Goal: Task Accomplishment & Management: Manage account settings

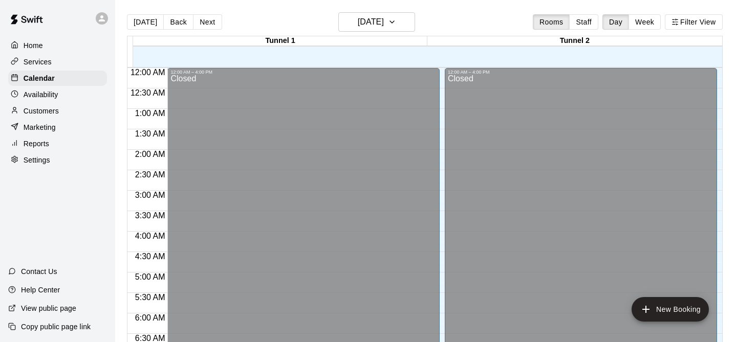
scroll to position [369, 0]
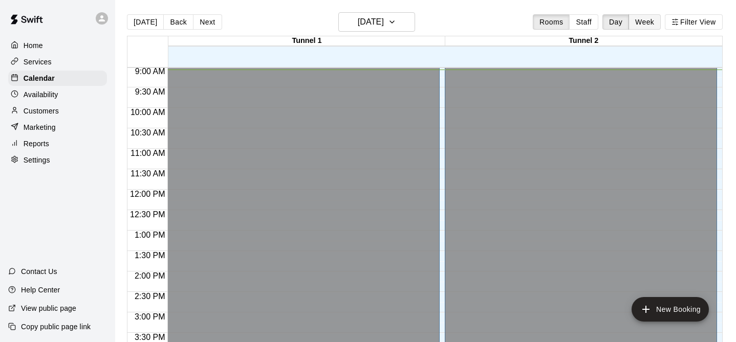
click at [639, 26] on button "Week" at bounding box center [644, 21] width 32 height 15
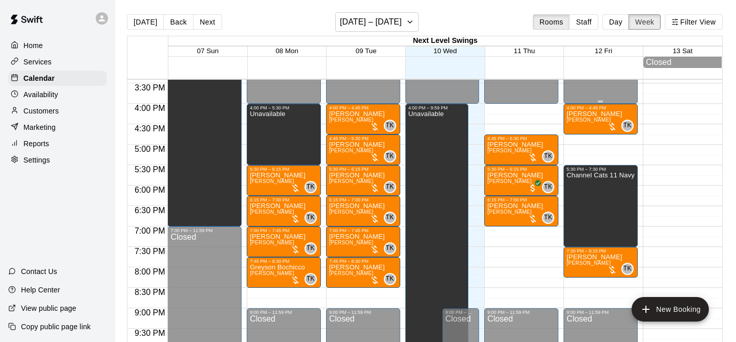
scroll to position [629, 0]
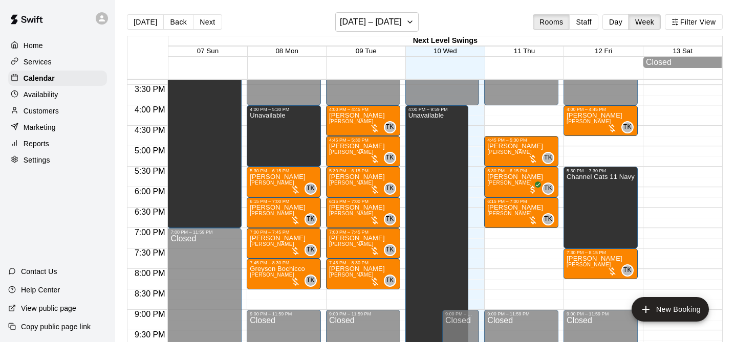
click at [210, 24] on button "Next" at bounding box center [207, 21] width 29 height 15
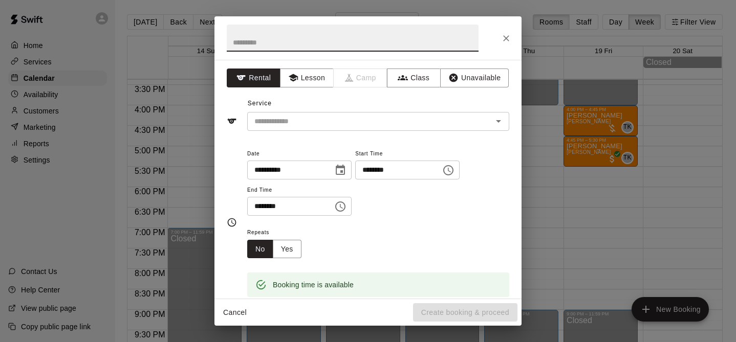
click at [507, 38] on icon "Close" at bounding box center [506, 38] width 10 height 10
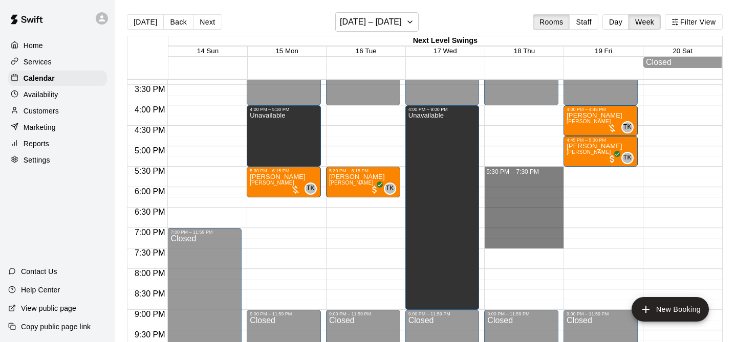
drag, startPoint x: 520, startPoint y: 170, endPoint x: 521, endPoint y: 242, distance: 72.1
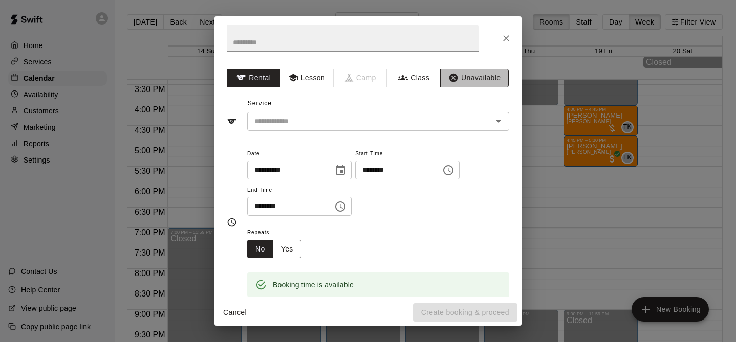
click at [480, 83] on button "Unavailable" at bounding box center [474, 78] width 69 height 19
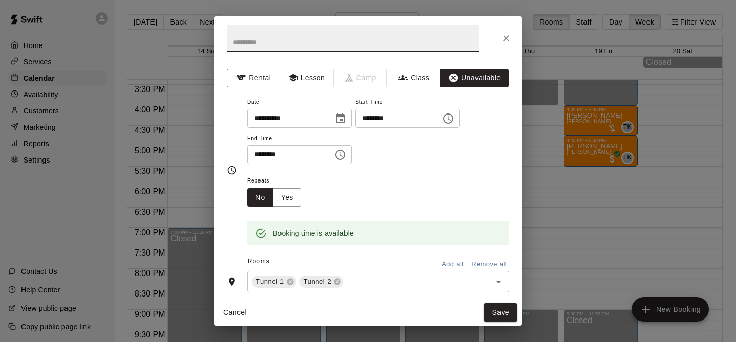
click at [426, 45] on input "text" at bounding box center [353, 38] width 252 height 27
type input "**********"
click at [490, 310] on button "Save" at bounding box center [500, 312] width 34 height 19
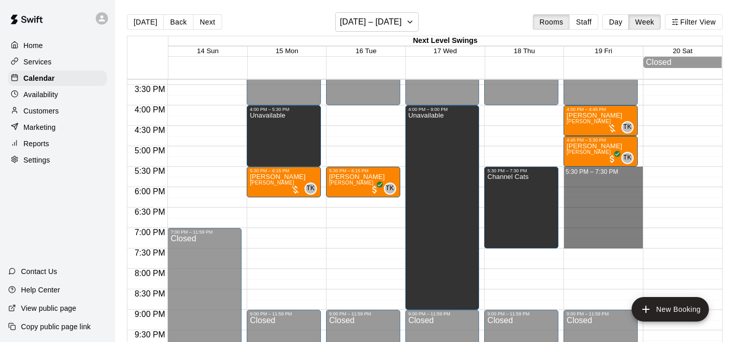
drag, startPoint x: 604, startPoint y: 168, endPoint x: 601, endPoint y: 245, distance: 76.8
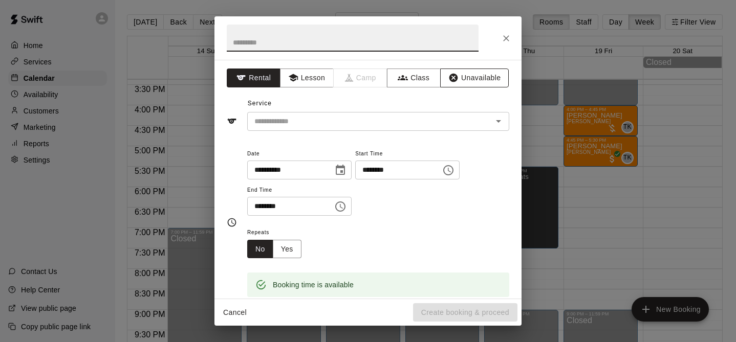
click at [488, 75] on button "Unavailable" at bounding box center [474, 78] width 69 height 19
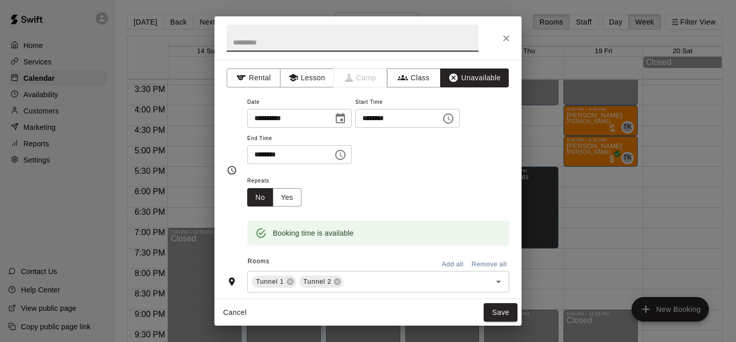
click at [389, 44] on input "text" at bounding box center [353, 38] width 252 height 27
type input "**********"
click at [496, 310] on button "Save" at bounding box center [500, 312] width 34 height 19
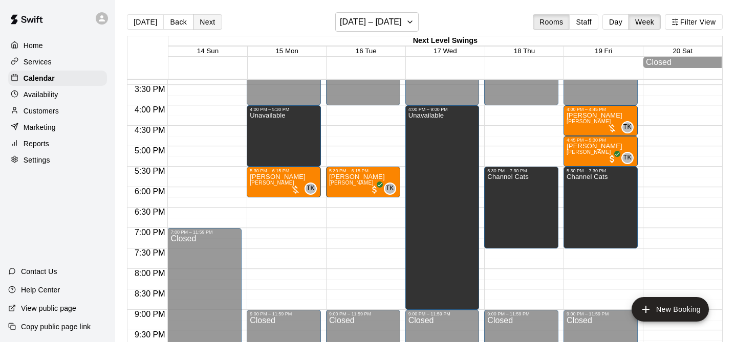
click at [208, 20] on button "Next" at bounding box center [207, 21] width 29 height 15
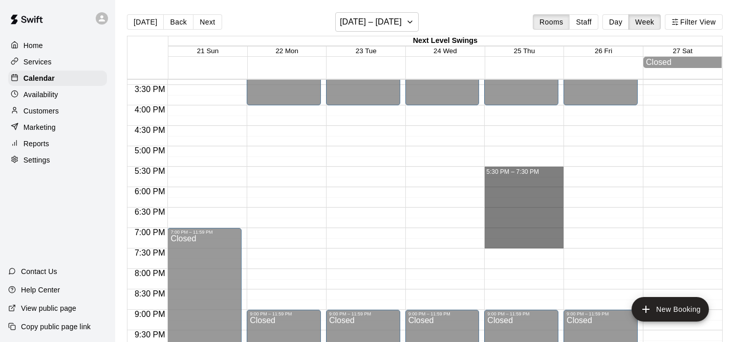
drag, startPoint x: 543, startPoint y: 171, endPoint x: 543, endPoint y: 248, distance: 76.7
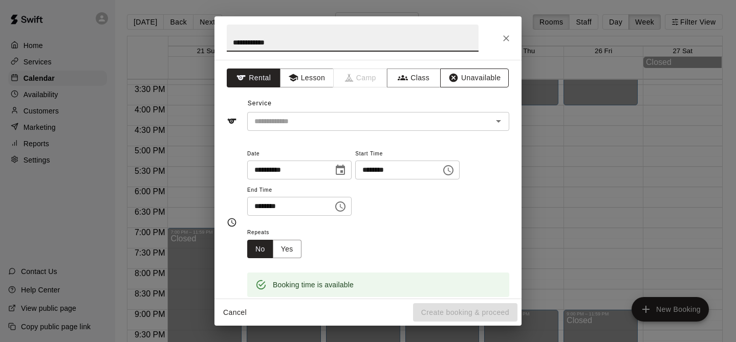
type input "**********"
click at [470, 74] on button "Unavailable" at bounding box center [474, 78] width 69 height 19
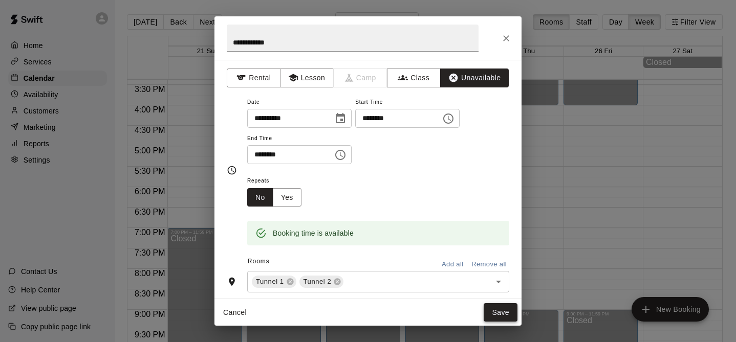
click at [509, 318] on button "Save" at bounding box center [500, 312] width 34 height 19
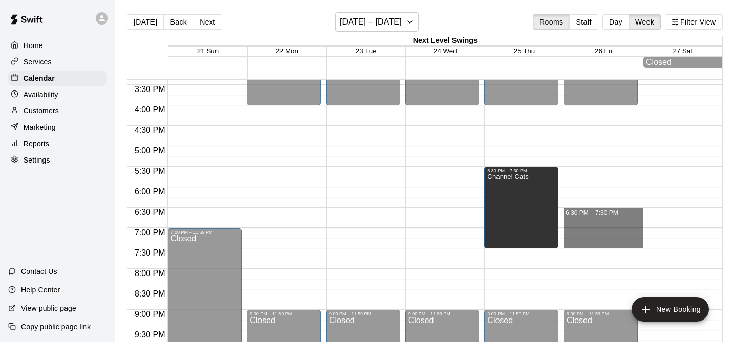
drag, startPoint x: 616, startPoint y: 209, endPoint x: 610, endPoint y: 240, distance: 31.8
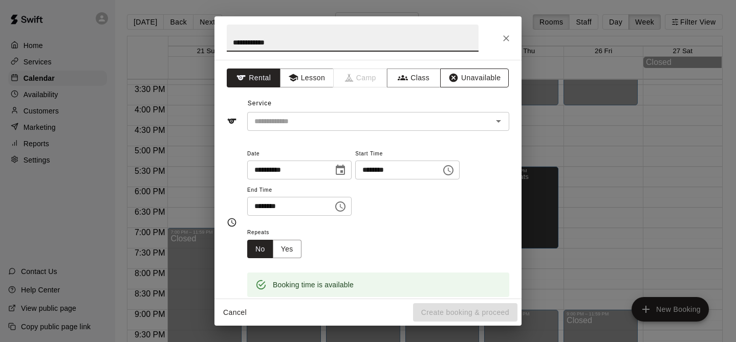
type input "**********"
click at [482, 81] on button "Unavailable" at bounding box center [474, 78] width 69 height 19
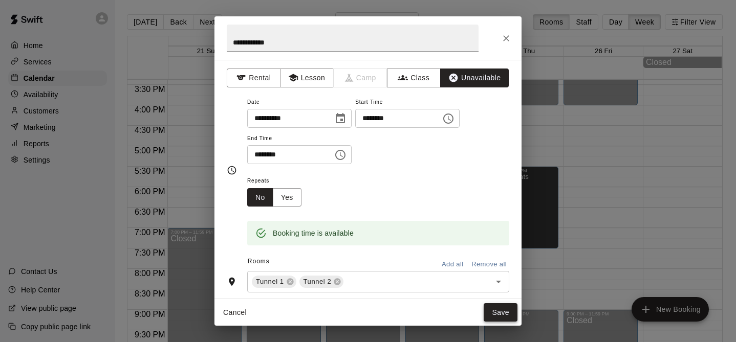
click at [505, 305] on button "Save" at bounding box center [500, 312] width 34 height 19
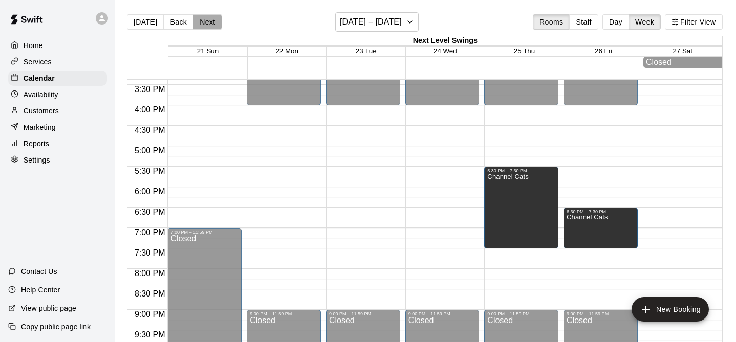
click at [208, 19] on button "Next" at bounding box center [207, 21] width 29 height 15
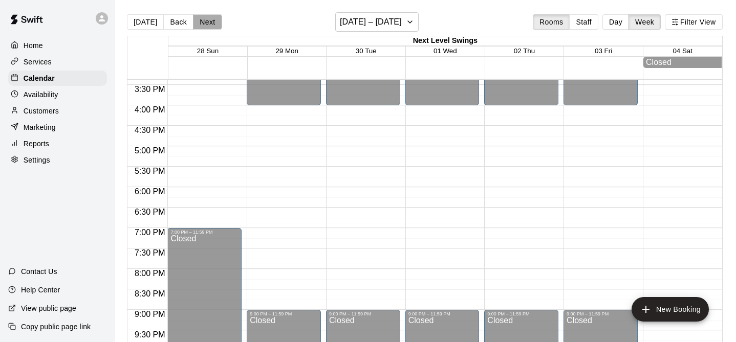
click at [208, 19] on button "Next" at bounding box center [207, 21] width 29 height 15
click at [179, 25] on button "Back" at bounding box center [178, 21] width 30 height 15
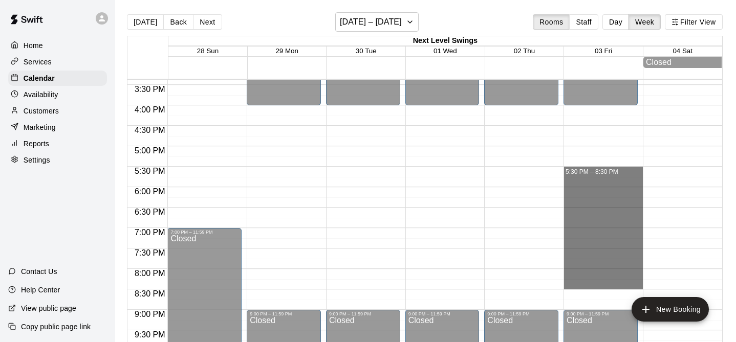
drag, startPoint x: 608, startPoint y: 168, endPoint x: 599, endPoint y: 285, distance: 117.0
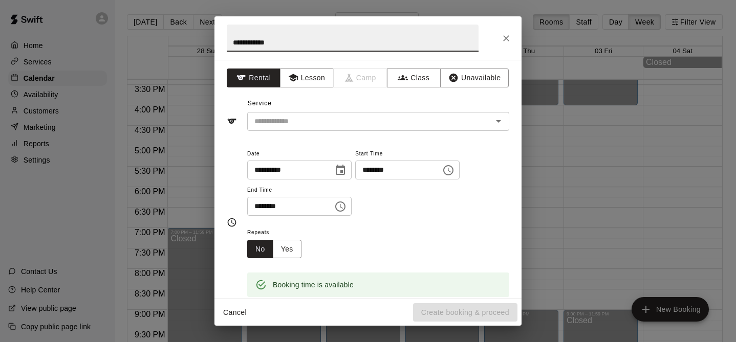
type input "**********"
click at [467, 67] on div "**********" at bounding box center [367, 179] width 307 height 239
click at [466, 71] on button "Unavailable" at bounding box center [474, 78] width 69 height 19
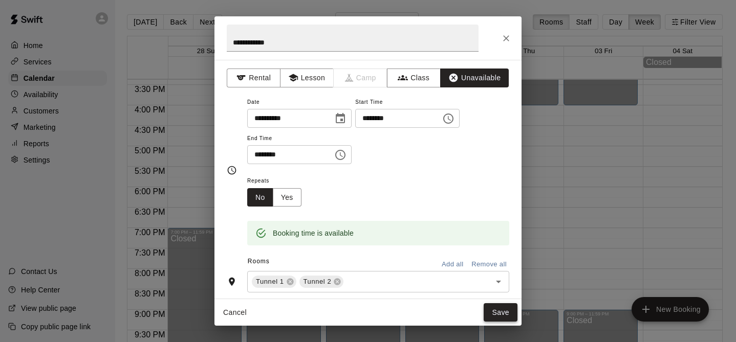
click at [500, 312] on button "Save" at bounding box center [500, 312] width 34 height 19
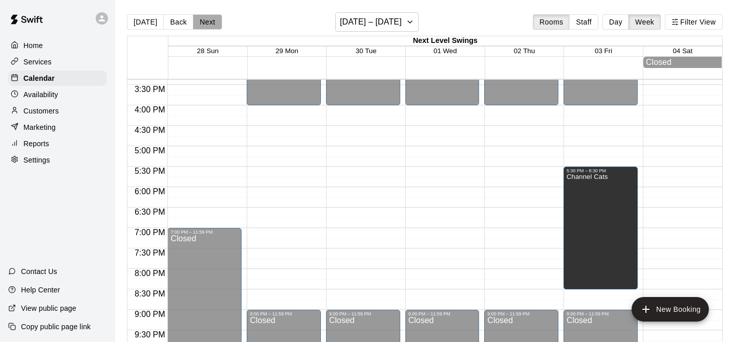
click at [211, 24] on button "Next" at bounding box center [207, 21] width 29 height 15
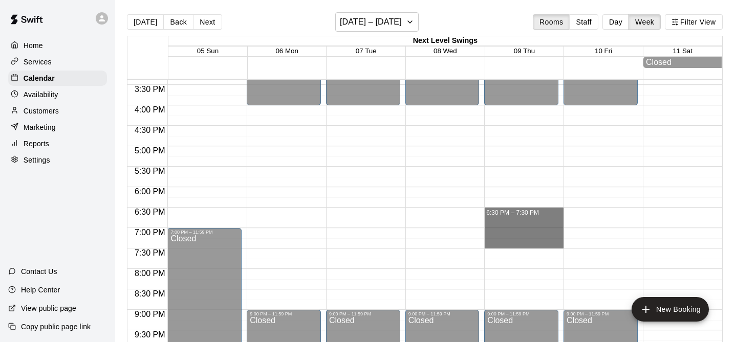
drag, startPoint x: 511, startPoint y: 210, endPoint x: 507, endPoint y: 240, distance: 31.0
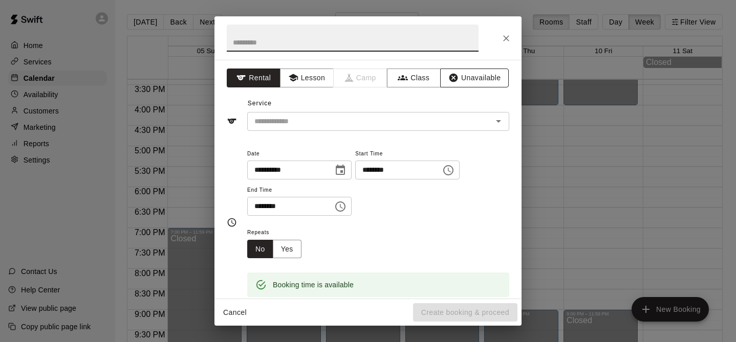
click at [482, 84] on button "Unavailable" at bounding box center [474, 78] width 69 height 19
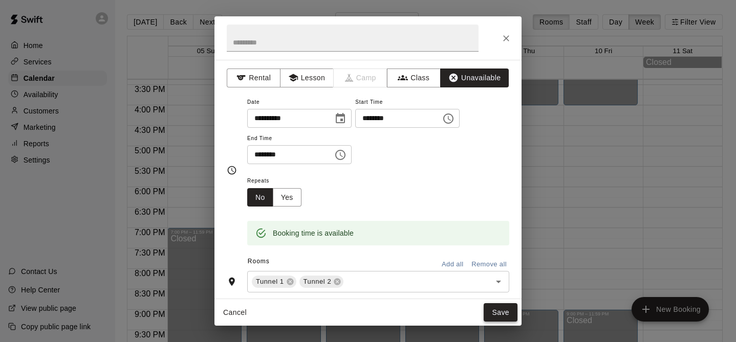
click at [498, 306] on button "Save" at bounding box center [500, 312] width 34 height 19
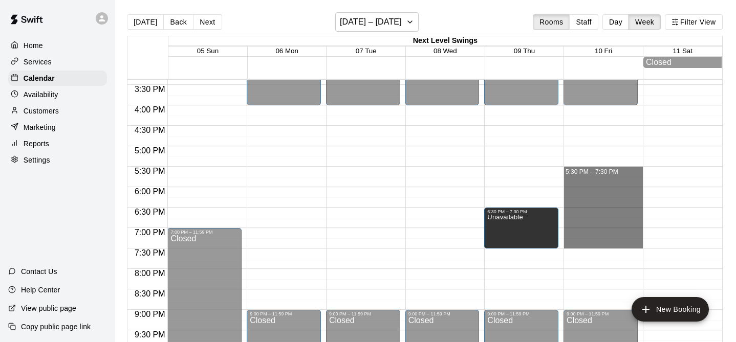
drag, startPoint x: 600, startPoint y: 170, endPoint x: 599, endPoint y: 246, distance: 75.2
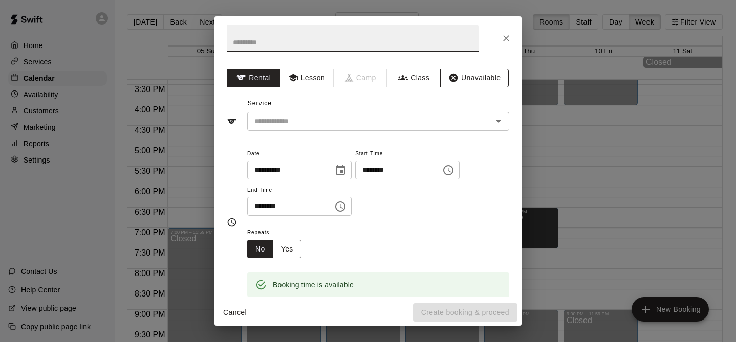
click at [489, 84] on button "Unavailable" at bounding box center [474, 78] width 69 height 19
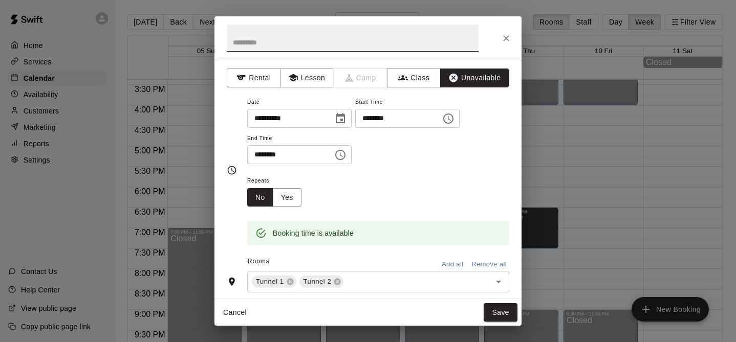
click at [357, 32] on input "text" at bounding box center [353, 38] width 252 height 27
type input "**********"
click at [504, 314] on button "Save" at bounding box center [500, 312] width 34 height 19
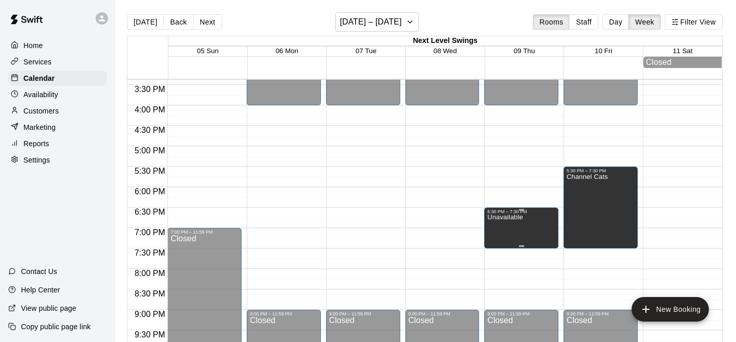
click at [518, 217] on p "Unavailable" at bounding box center [504, 217] width 35 height 0
click at [498, 228] on icon "edit" at bounding box center [497, 229] width 9 height 9
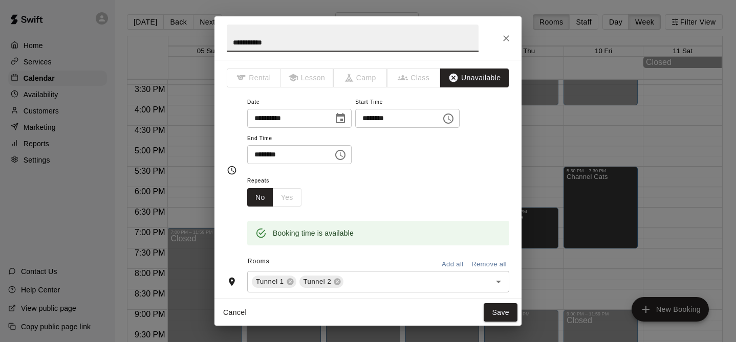
click at [311, 38] on input "**********" at bounding box center [353, 38] width 252 height 27
click at [310, 38] on input "**********" at bounding box center [353, 38] width 252 height 27
type input "**********"
click at [492, 306] on button "Save" at bounding box center [500, 312] width 34 height 19
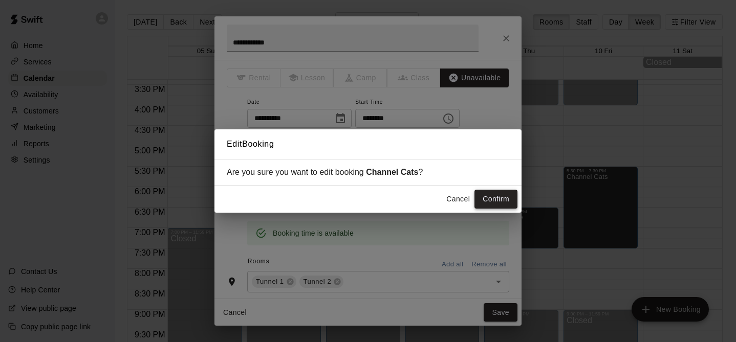
click at [500, 199] on button "Confirm" at bounding box center [495, 199] width 43 height 19
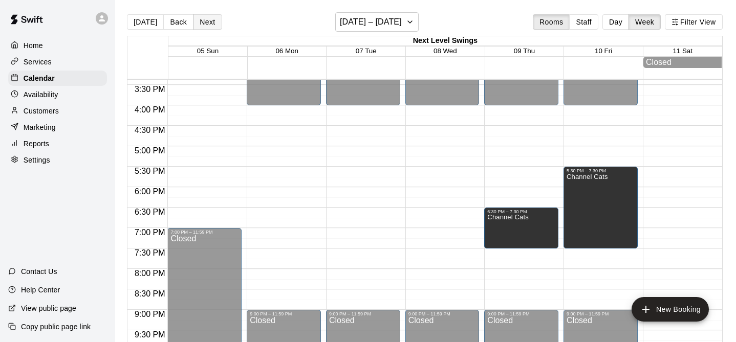
click at [214, 24] on button "Next" at bounding box center [207, 21] width 29 height 15
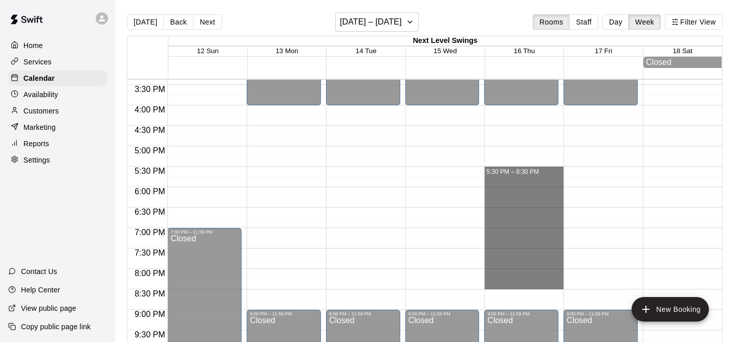
drag, startPoint x: 530, startPoint y: 170, endPoint x: 500, endPoint y: 285, distance: 119.5
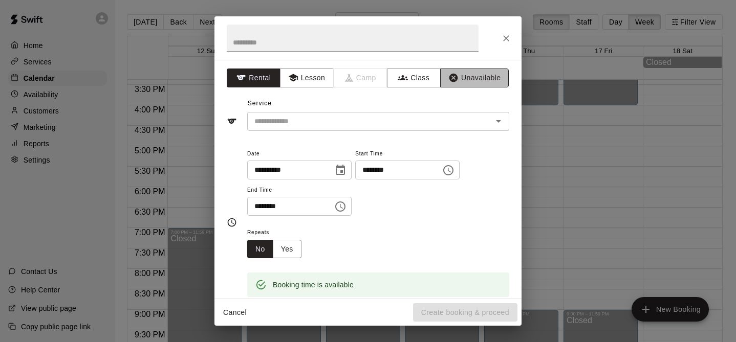
click at [472, 72] on button "Unavailable" at bounding box center [474, 78] width 69 height 19
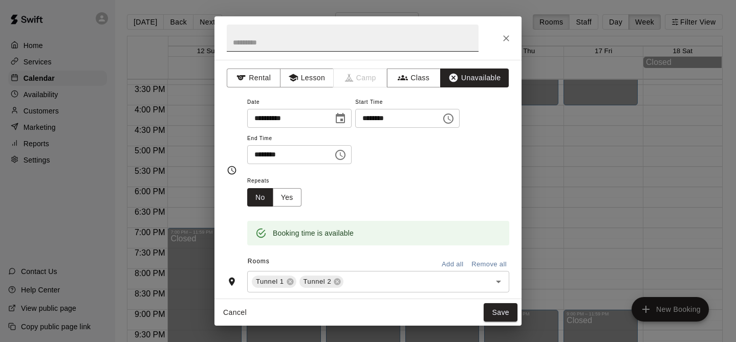
click at [347, 39] on input "text" at bounding box center [353, 38] width 252 height 27
type input "**********"
click at [503, 314] on button "Save" at bounding box center [500, 312] width 34 height 19
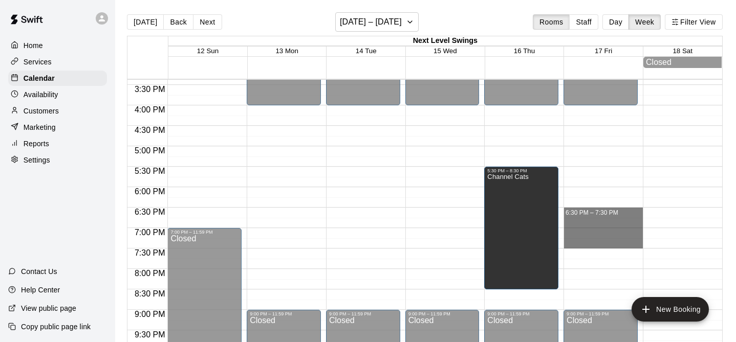
drag, startPoint x: 605, startPoint y: 211, endPoint x: 605, endPoint y: 242, distance: 31.2
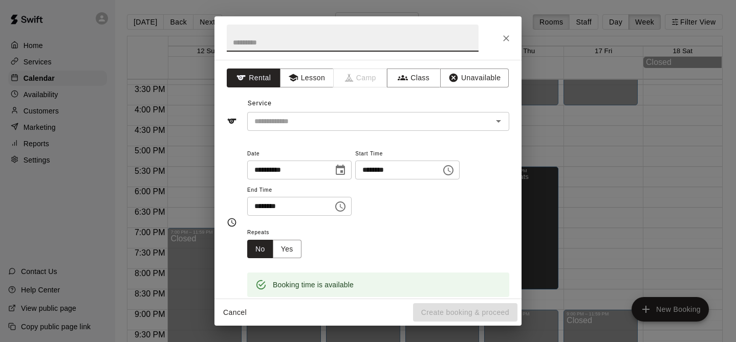
click at [416, 50] on input "text" at bounding box center [353, 38] width 252 height 27
type input "**********"
click at [481, 80] on button "Unavailable" at bounding box center [474, 78] width 69 height 19
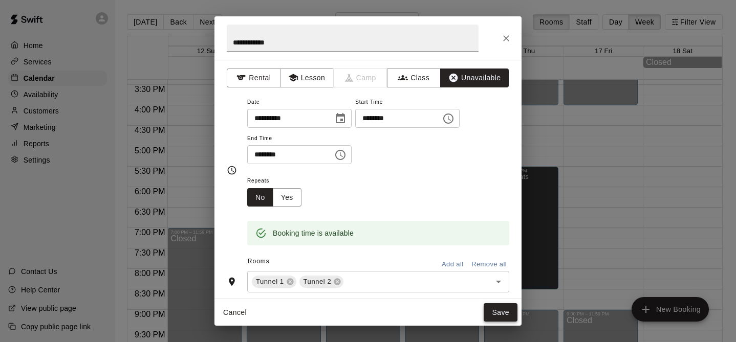
click at [498, 310] on button "Save" at bounding box center [500, 312] width 34 height 19
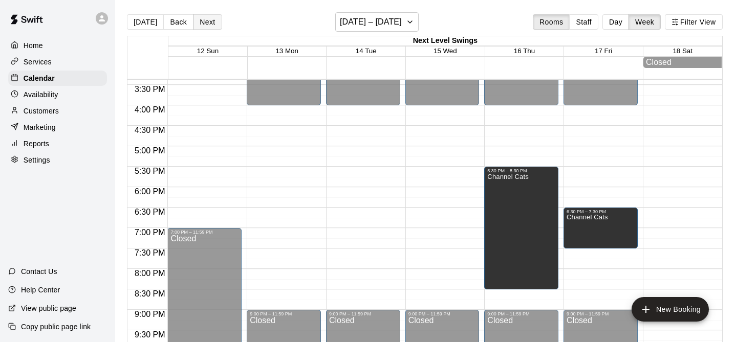
click at [211, 29] on button "Next" at bounding box center [207, 21] width 29 height 15
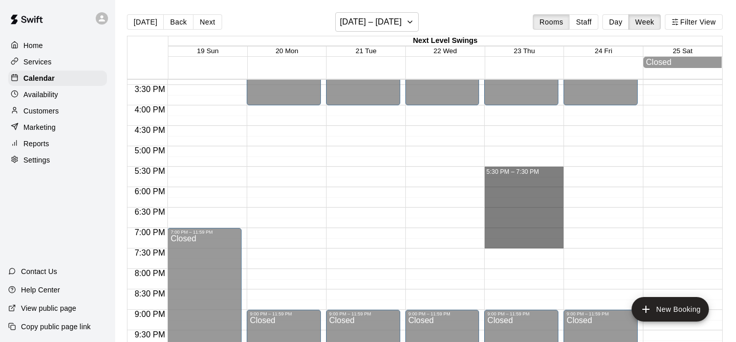
drag, startPoint x: 542, startPoint y: 170, endPoint x: 536, endPoint y: 241, distance: 70.9
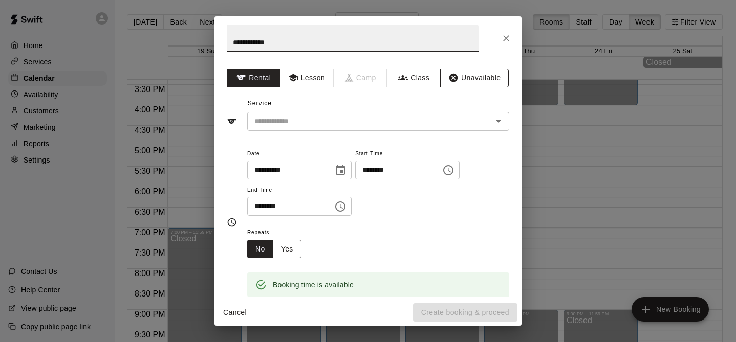
type input "**********"
click at [487, 87] on button "Unavailable" at bounding box center [474, 78] width 69 height 19
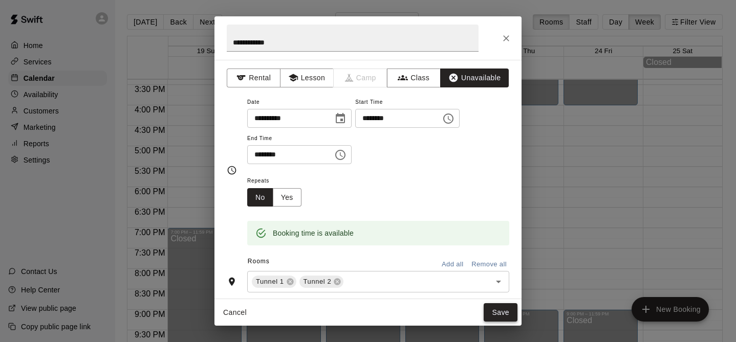
click at [498, 311] on button "Save" at bounding box center [500, 312] width 34 height 19
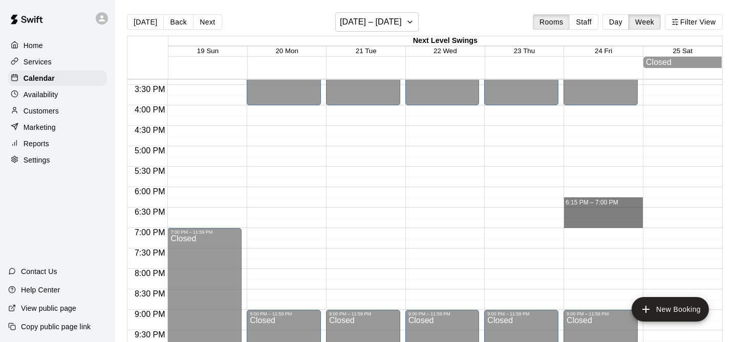
drag, startPoint x: 609, startPoint y: 208, endPoint x: 606, endPoint y: 229, distance: 20.7
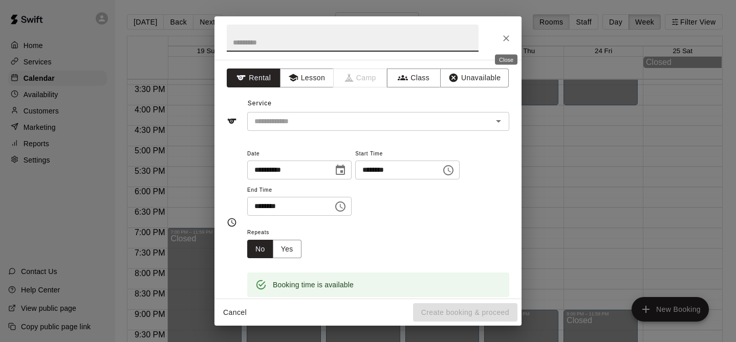
click at [510, 41] on icon "Close" at bounding box center [506, 38] width 10 height 10
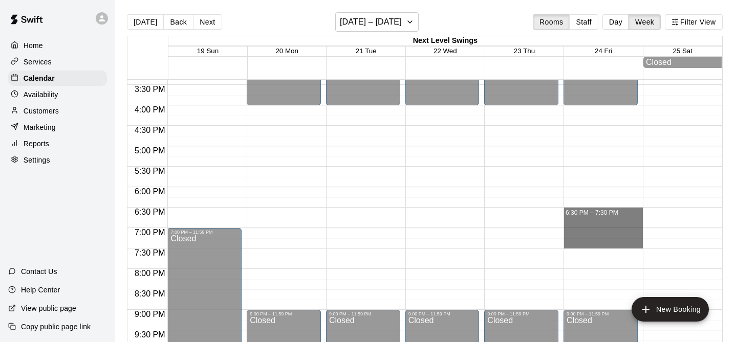
drag, startPoint x: 616, startPoint y: 211, endPoint x: 609, endPoint y: 244, distance: 32.9
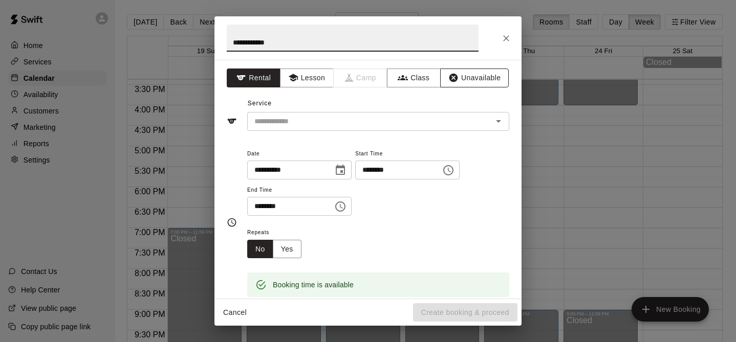
type input "**********"
click at [467, 74] on button "Unavailable" at bounding box center [474, 78] width 69 height 19
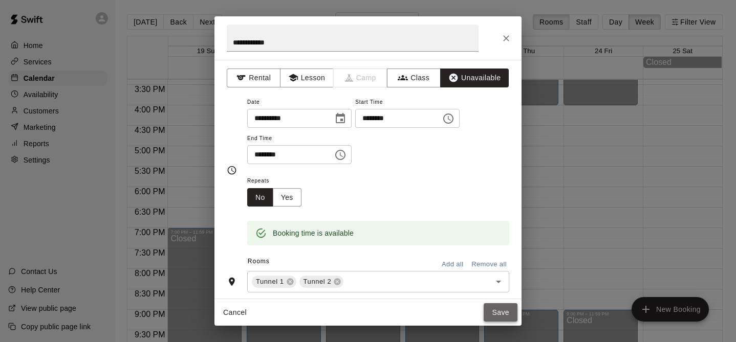
click at [495, 312] on button "Save" at bounding box center [500, 312] width 34 height 19
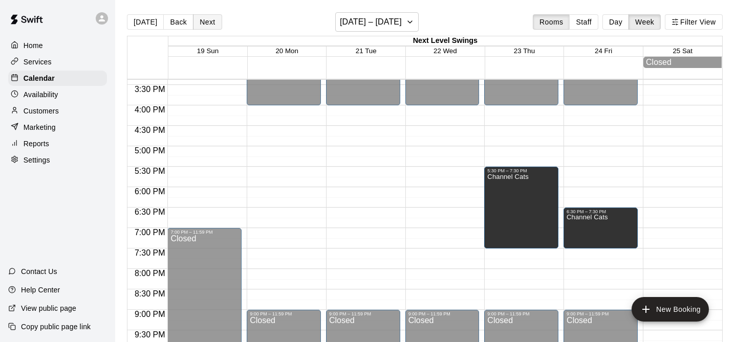
click at [214, 27] on button "Next" at bounding box center [207, 21] width 29 height 15
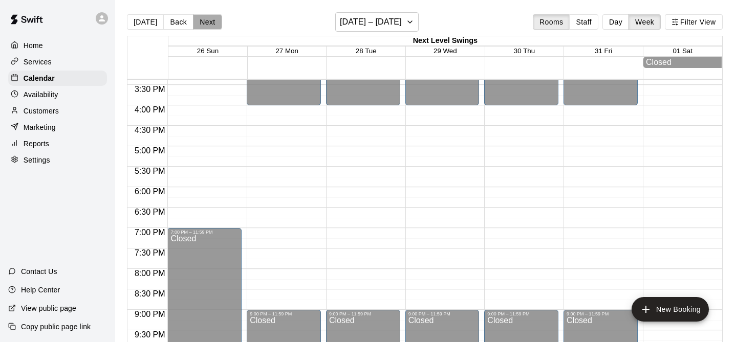
click at [213, 27] on button "Next" at bounding box center [207, 21] width 29 height 15
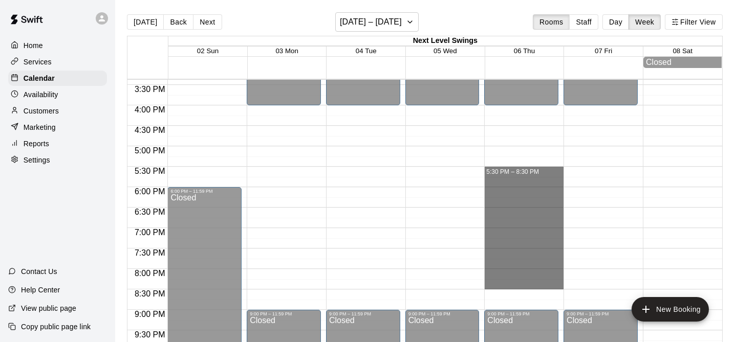
drag, startPoint x: 514, startPoint y: 172, endPoint x: 524, endPoint y: 283, distance: 111.5
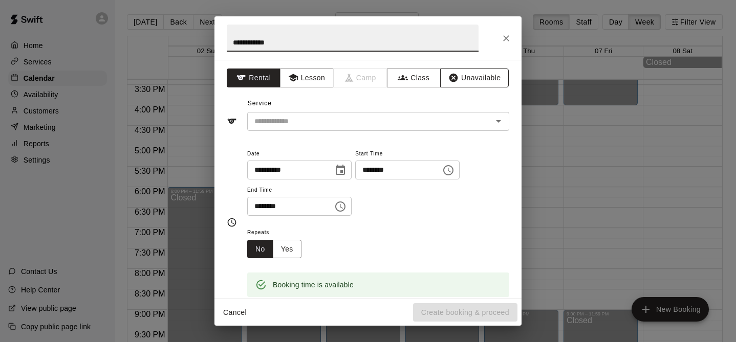
type input "**********"
click at [479, 77] on button "Unavailable" at bounding box center [474, 78] width 69 height 19
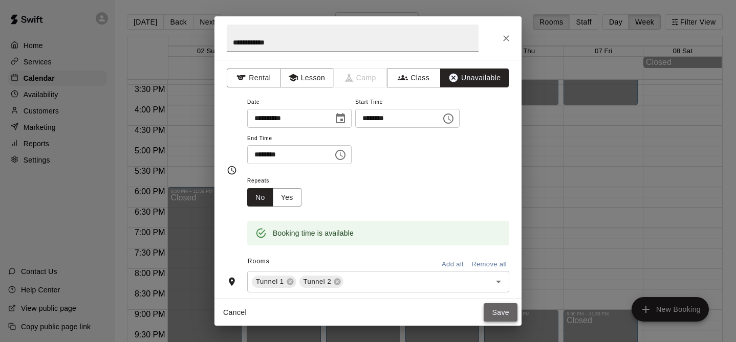
click at [493, 306] on button "Save" at bounding box center [500, 312] width 34 height 19
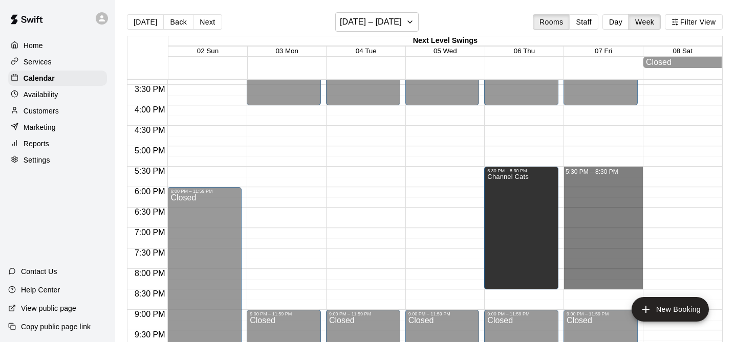
drag, startPoint x: 605, startPoint y: 170, endPoint x: 606, endPoint y: 281, distance: 111.0
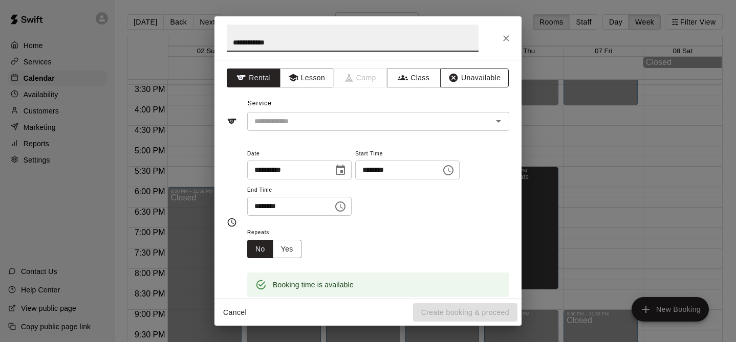
type input "**********"
click at [502, 87] on button "Unavailable" at bounding box center [474, 78] width 69 height 19
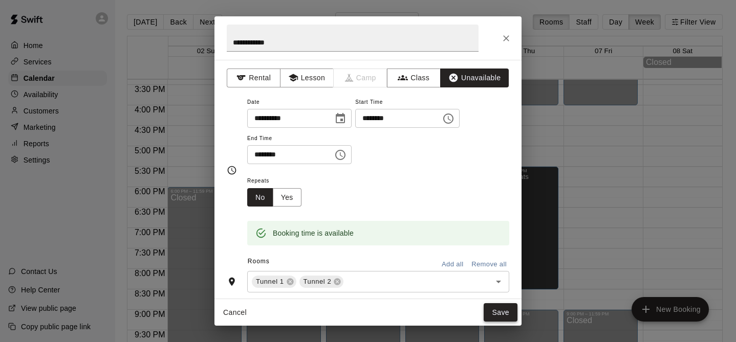
click at [509, 316] on button "Save" at bounding box center [500, 312] width 34 height 19
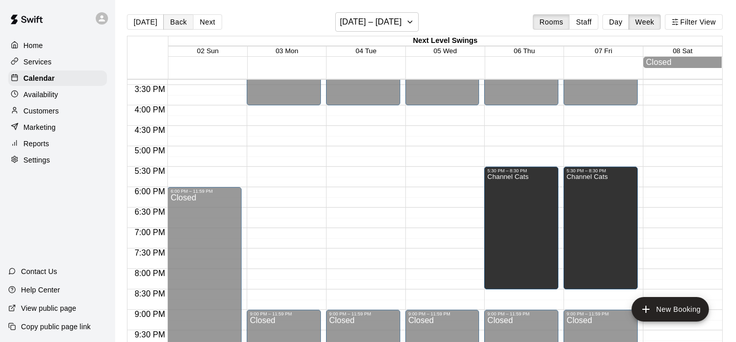
click at [181, 21] on button "Back" at bounding box center [178, 21] width 30 height 15
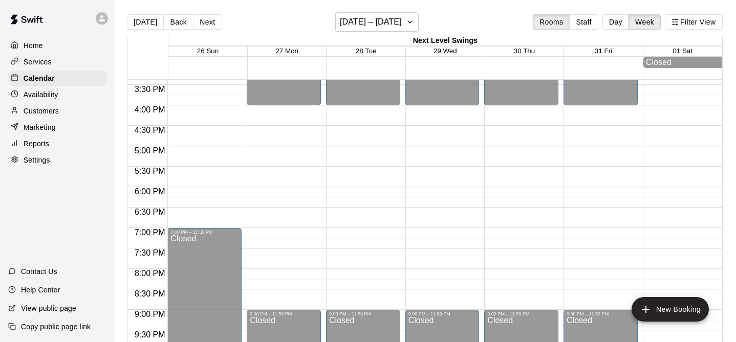
click at [181, 21] on button "Back" at bounding box center [178, 21] width 30 height 15
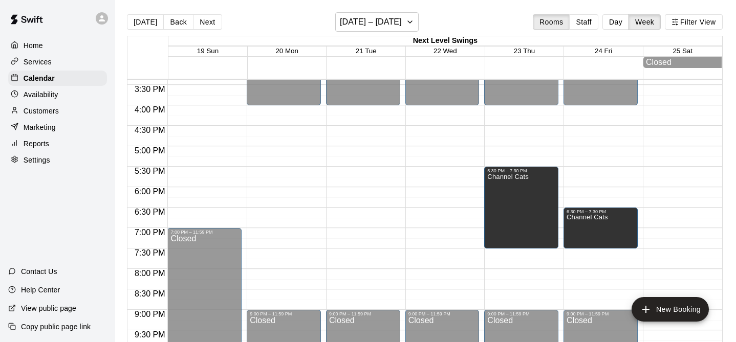
click at [181, 21] on button "Back" at bounding box center [178, 21] width 30 height 15
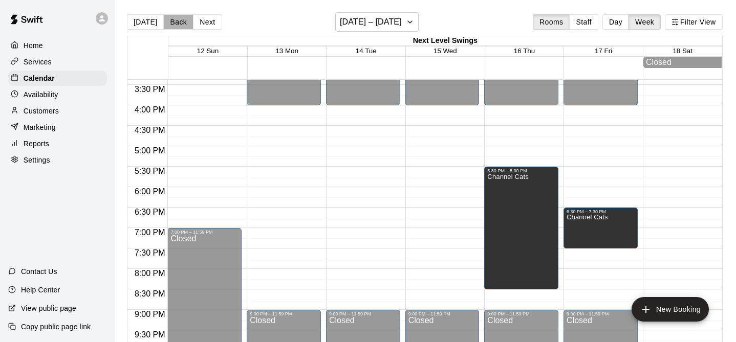
click at [181, 21] on button "Back" at bounding box center [178, 21] width 30 height 15
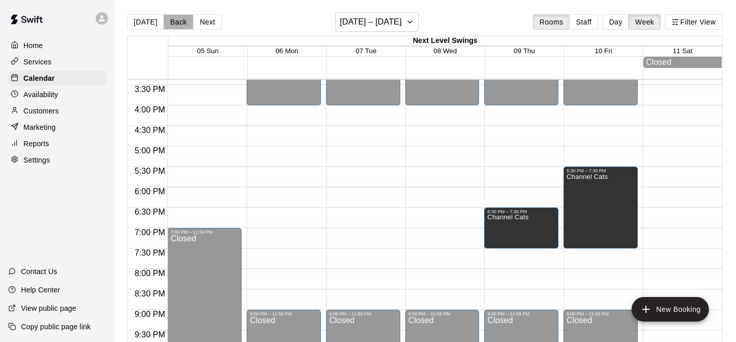
click at [181, 21] on button "Back" at bounding box center [178, 21] width 30 height 15
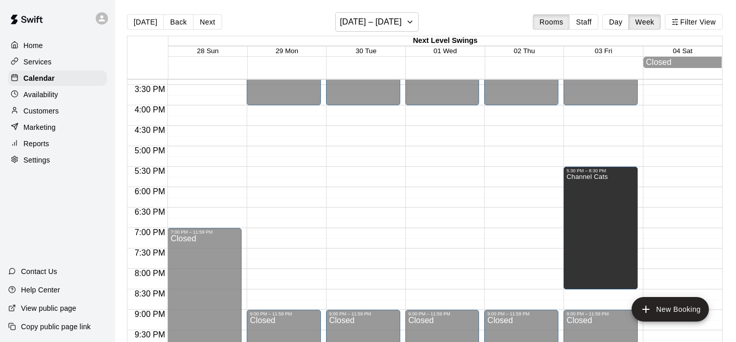
click at [181, 21] on button "Back" at bounding box center [178, 21] width 30 height 15
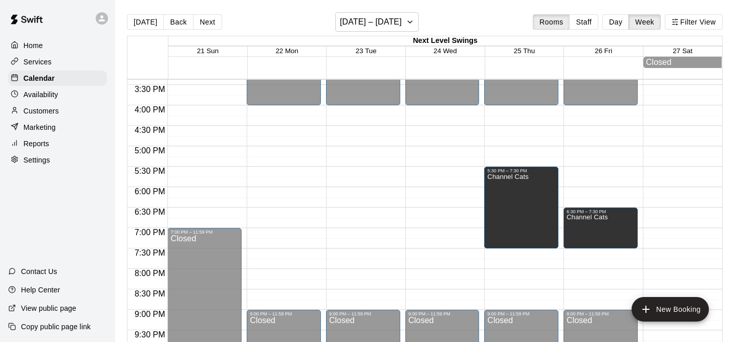
click at [181, 21] on button "Back" at bounding box center [178, 21] width 30 height 15
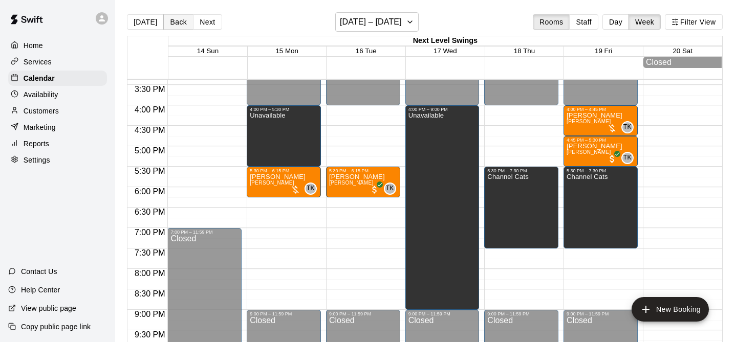
click at [178, 24] on button "Back" at bounding box center [178, 21] width 30 height 15
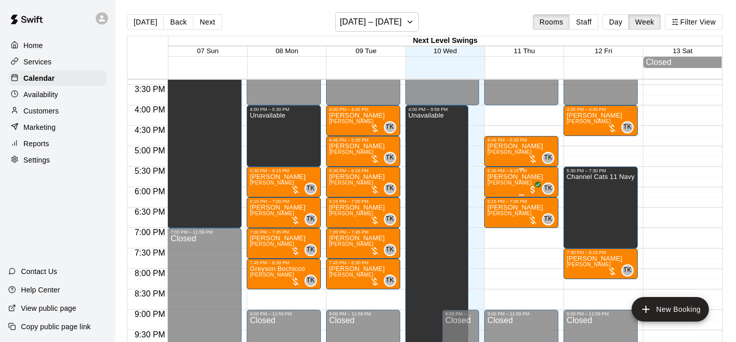
click at [523, 184] on span "[PERSON_NAME]" at bounding box center [509, 183] width 45 height 6
click at [539, 257] on div at bounding box center [368, 171] width 736 height 342
click at [510, 180] on div "[PERSON_NAME] [PERSON_NAME]" at bounding box center [515, 344] width 56 height 342
click at [498, 181] on icon "edit" at bounding box center [498, 185] width 12 height 12
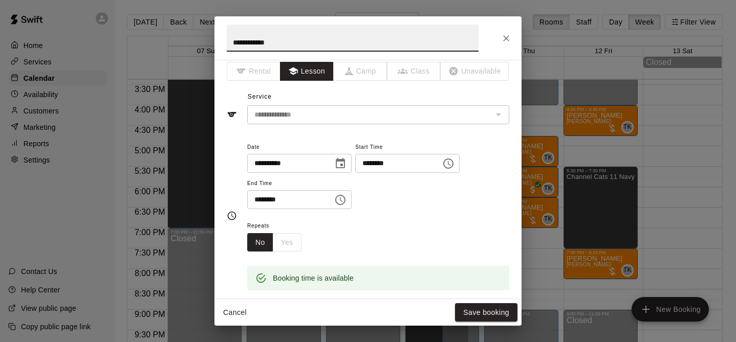
scroll to position [0, 0]
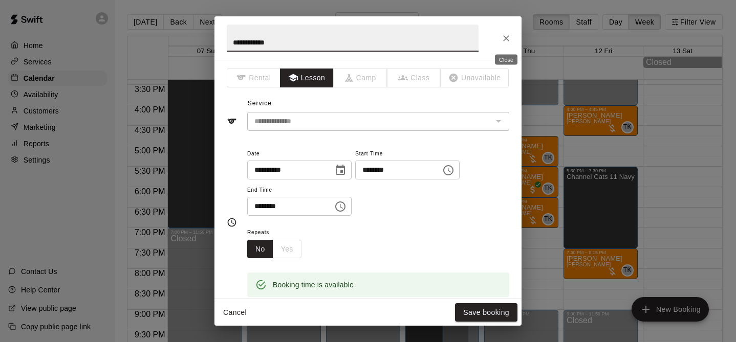
click at [507, 39] on icon "Close" at bounding box center [506, 38] width 6 height 6
